Goal: Navigation & Orientation: Find specific page/section

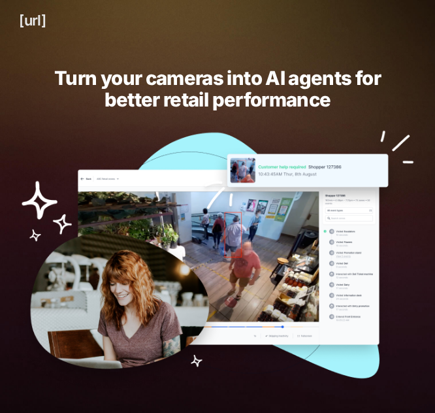
click at [46, 18] on link "[URL]" at bounding box center [32, 21] width 27 height 22
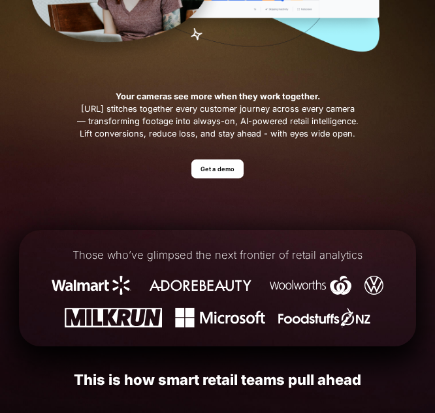
scroll to position [457, 0]
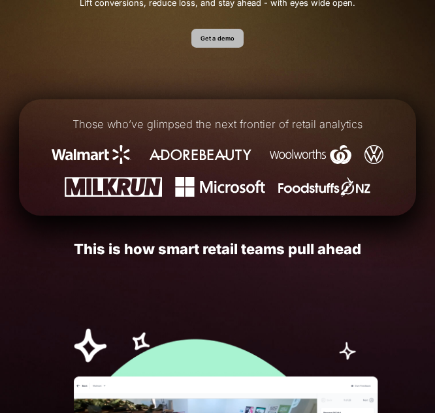
click at [220, 48] on link "Get a demo" at bounding box center [217, 38] width 53 height 19
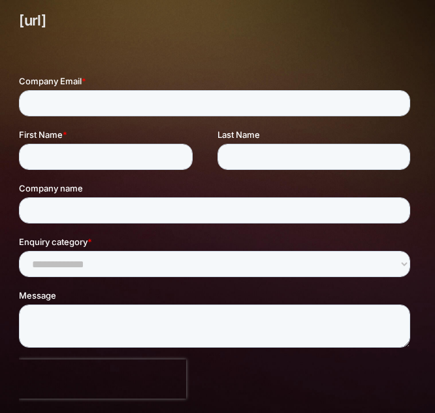
click at [23, 23] on link "[URL]" at bounding box center [32, 21] width 27 height 22
